Goal: Navigation & Orientation: Find specific page/section

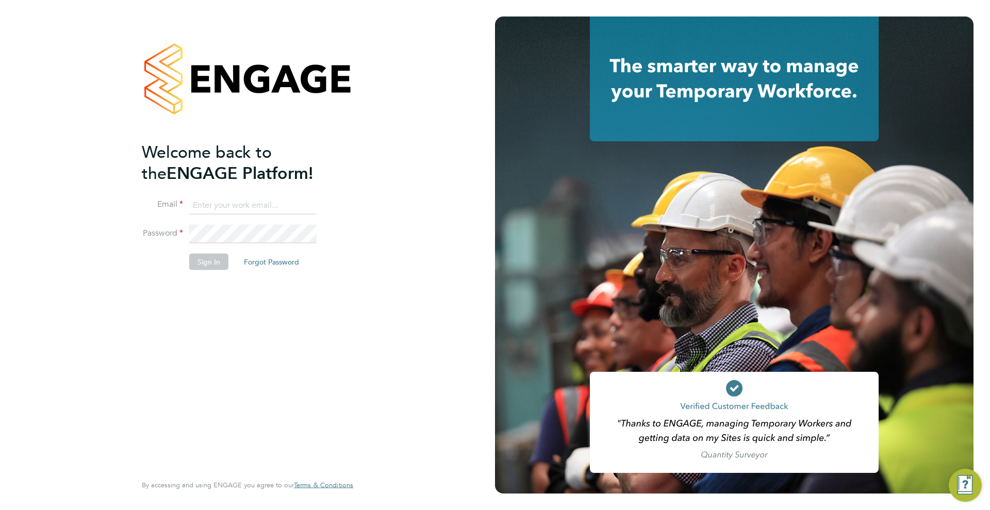
type input "[EMAIL_ADDRESS][PERSON_NAME][DOMAIN_NAME]"
click at [202, 259] on button "Sign In" at bounding box center [208, 262] width 39 height 17
